Goal: Task Accomplishment & Management: Complete application form

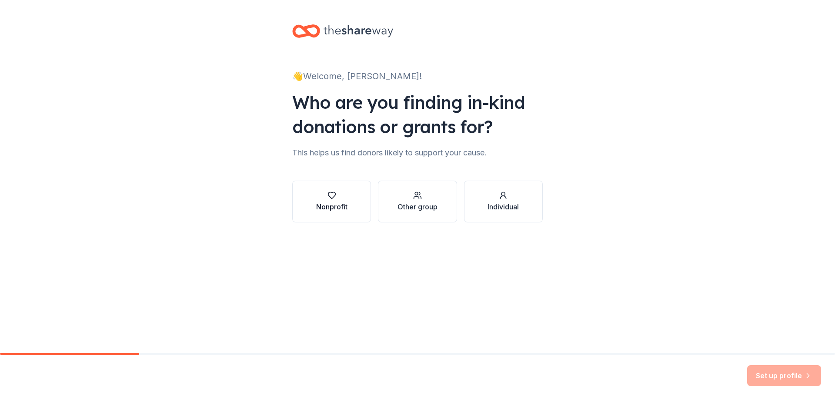
click at [327, 205] on div "Nonprofit" at bounding box center [331, 206] width 31 height 10
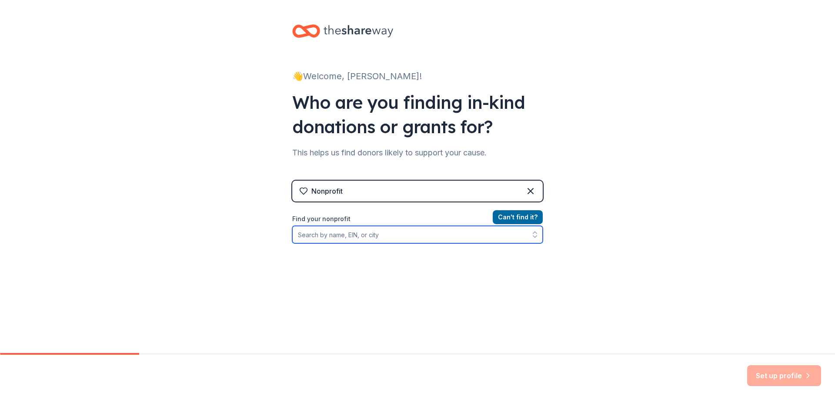
click at [365, 234] on input "Find your nonprofit" at bounding box center [417, 234] width 251 height 17
type input "K-9 Protectors"
click at [433, 235] on input "K-9 Protectors" at bounding box center [417, 234] width 251 height 17
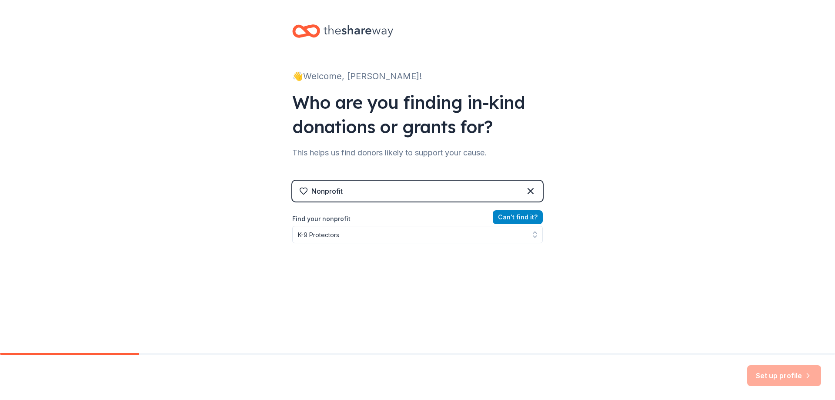
click at [512, 218] on button "Can ' t find it?" at bounding box center [518, 217] width 50 height 14
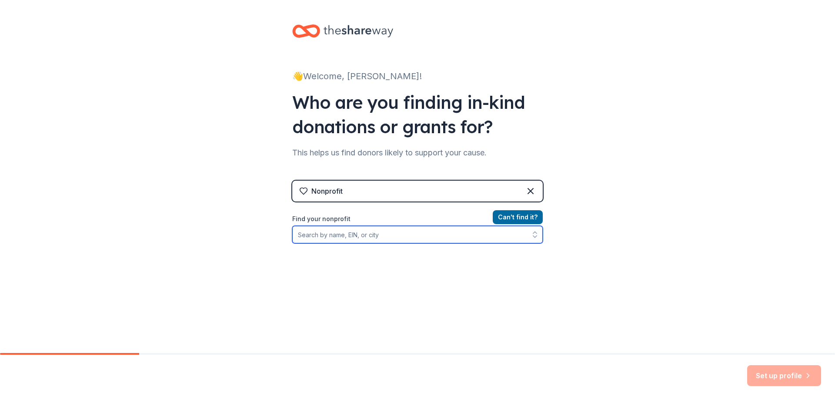
click at [367, 238] on input "Find your nonprofit" at bounding box center [417, 234] width 251 height 17
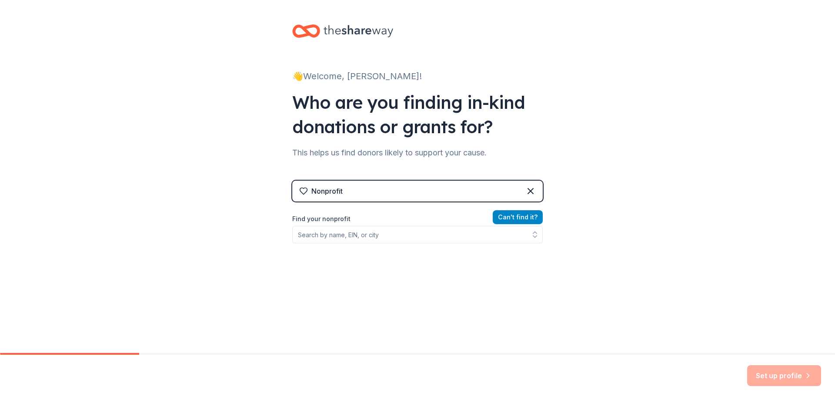
drag, startPoint x: 539, startPoint y: 217, endPoint x: 527, endPoint y: 218, distance: 12.6
click at [527, 218] on button "Can ' t find it?" at bounding box center [518, 217] width 50 height 14
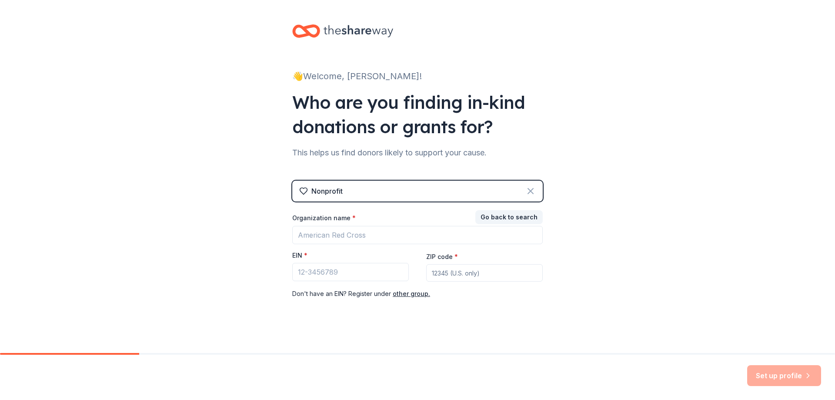
click at [529, 194] on icon at bounding box center [531, 191] width 10 height 10
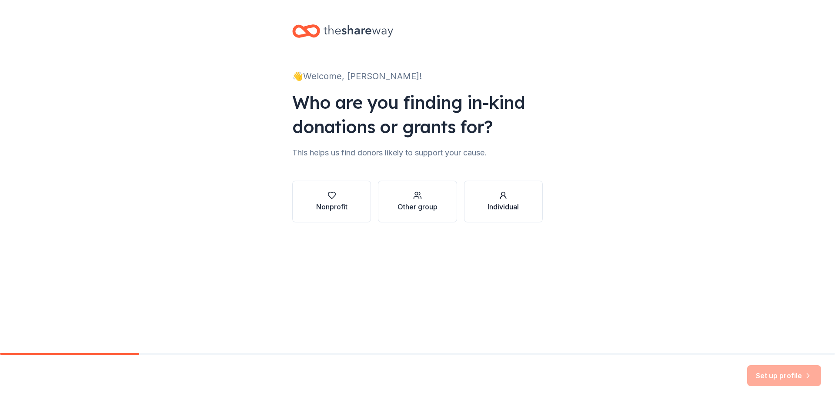
click at [509, 197] on div "button" at bounding box center [503, 195] width 31 height 9
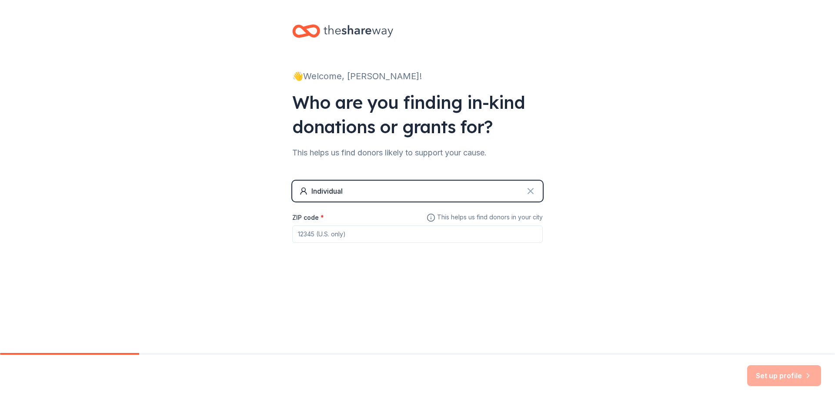
click at [533, 191] on icon at bounding box center [531, 191] width 10 height 10
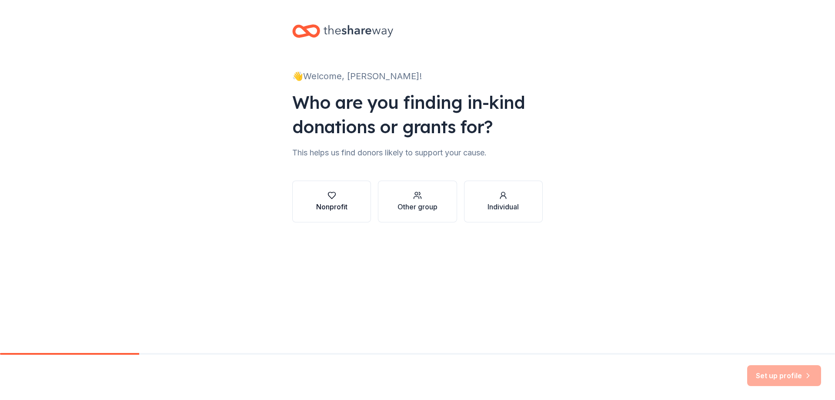
click at [322, 210] on div "Nonprofit" at bounding box center [331, 206] width 31 height 10
